Goal: Browse casually

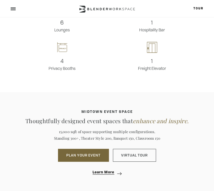
scroll to position [673, 0]
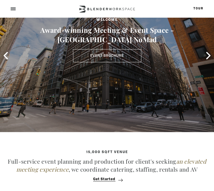
scroll to position [44, 0]
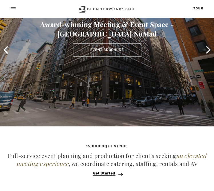
click at [202, 48] on div "Welcome Award-winning Meeting & Event Space - Madison Ave NoMad Event Brochure" at bounding box center [106, 37] width 205 height 50
click at [207, 49] on icon at bounding box center [207, 49] width 7 height 7
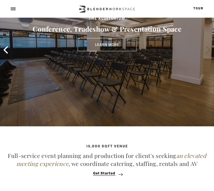
click at [207, 49] on icon at bounding box center [207, 49] width 7 height 7
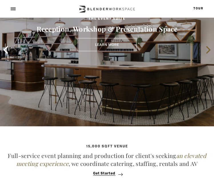
click at [207, 49] on icon at bounding box center [207, 49] width 7 height 7
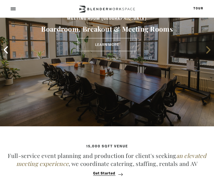
click at [207, 49] on icon at bounding box center [207, 49] width 7 height 7
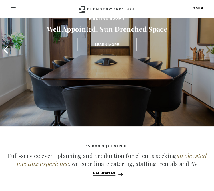
click at [207, 49] on icon at bounding box center [207, 49] width 7 height 7
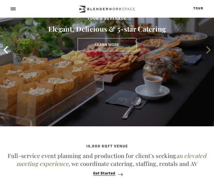
click at [207, 49] on icon at bounding box center [207, 49] width 7 height 7
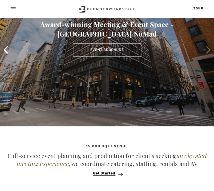
click at [206, 53] on span at bounding box center [208, 50] width 9 height 9
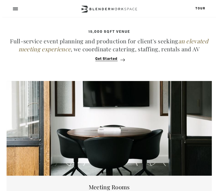
scroll to position [0, 0]
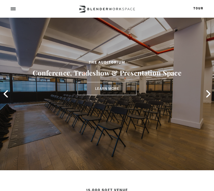
click at [13, 10] on span at bounding box center [13, 10] width 5 height 1
